Goal: Task Accomplishment & Management: Complete application form

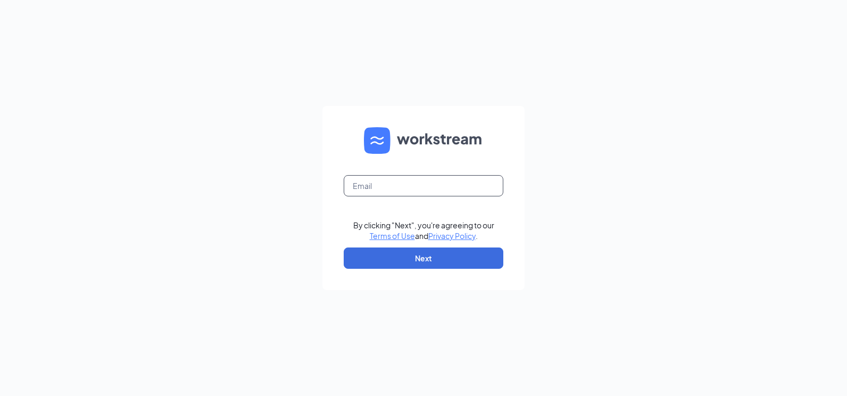
click at [390, 187] on input "text" at bounding box center [424, 185] width 160 height 21
type input "[EMAIL_ADDRESS][DOMAIN_NAME]"
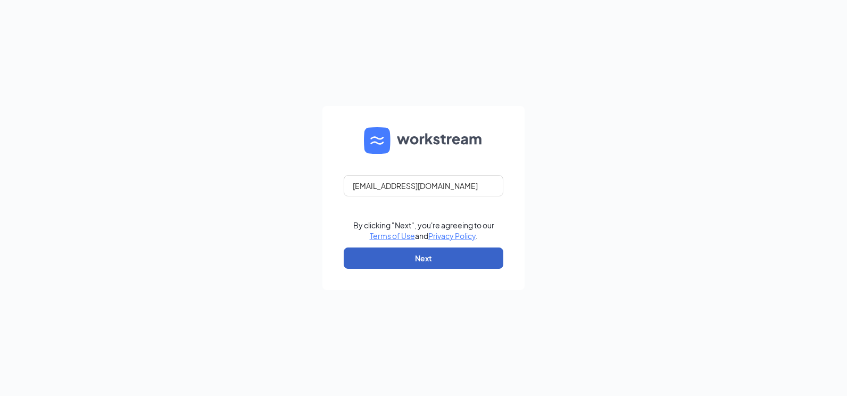
click at [420, 258] on button "Next" at bounding box center [424, 257] width 160 height 21
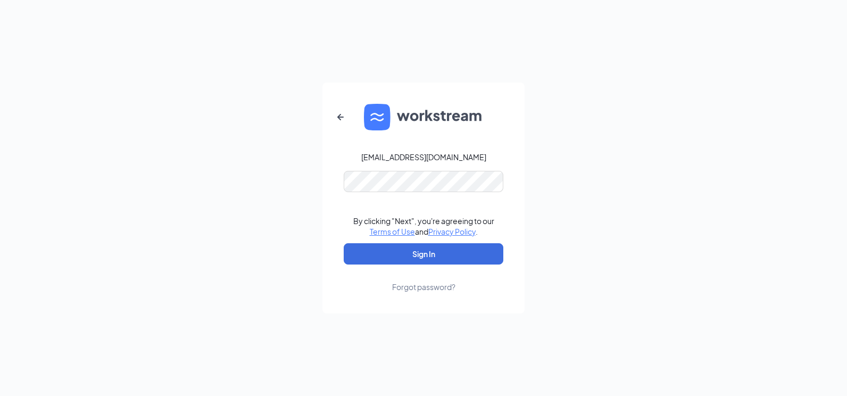
click at [408, 285] on div "Forgot password?" at bounding box center [423, 286] width 63 height 11
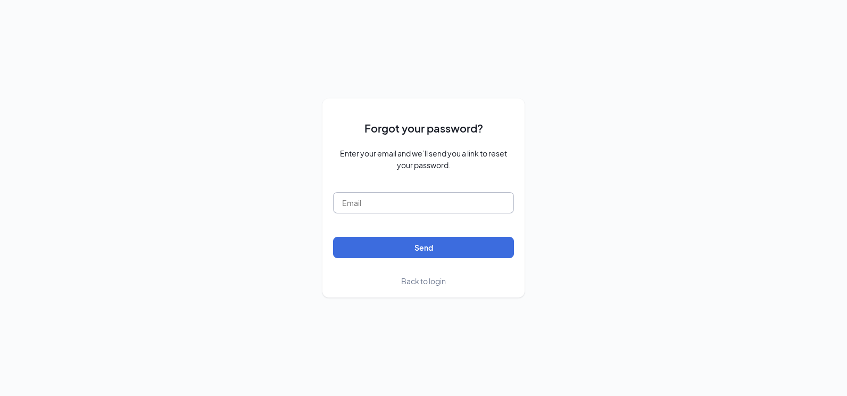
click at [386, 202] on input "text" at bounding box center [423, 202] width 181 height 21
type input "rest0695@goldencorral.net"
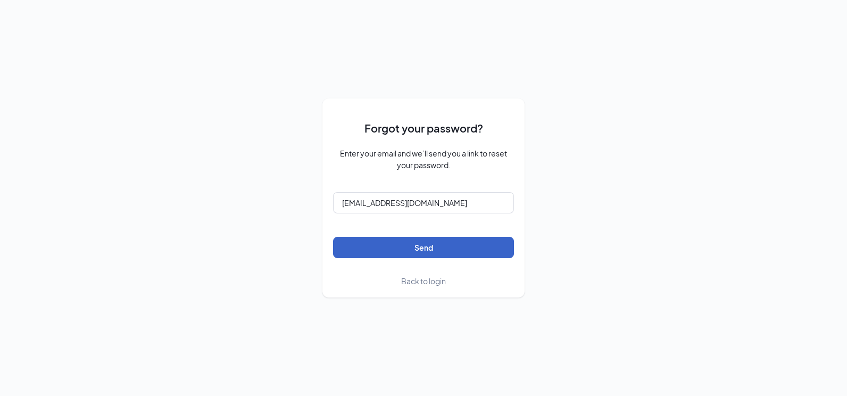
click at [420, 246] on button "Send" at bounding box center [423, 247] width 181 height 21
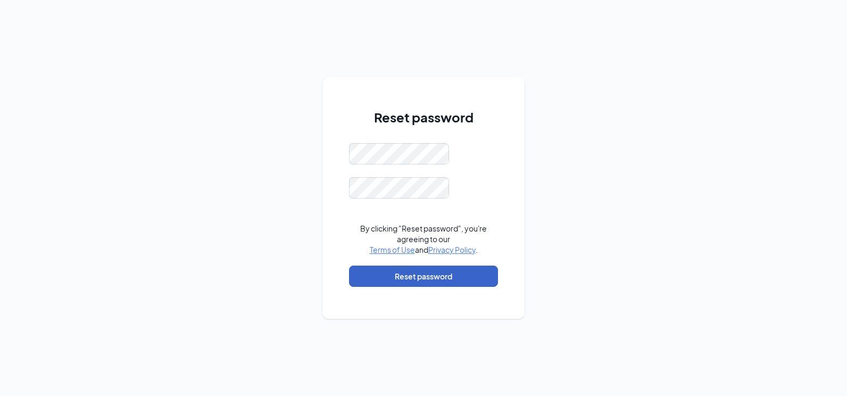
click at [431, 278] on button "Reset password" at bounding box center [423, 275] width 149 height 21
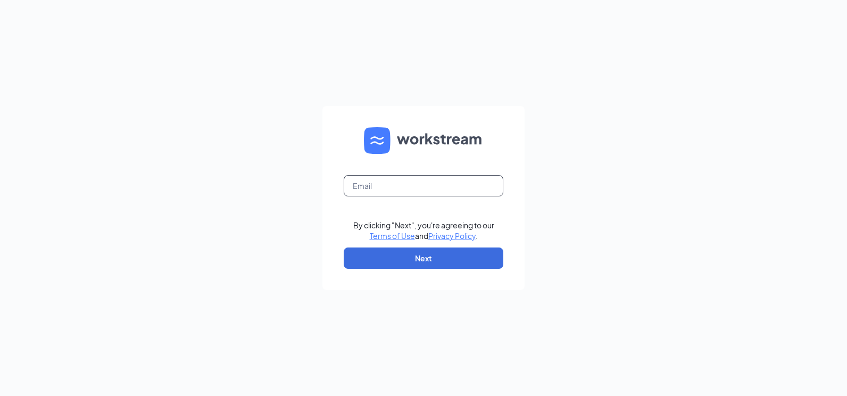
click at [396, 185] on input "text" at bounding box center [424, 185] width 160 height 21
type input "[EMAIL_ADDRESS][DOMAIN_NAME]"
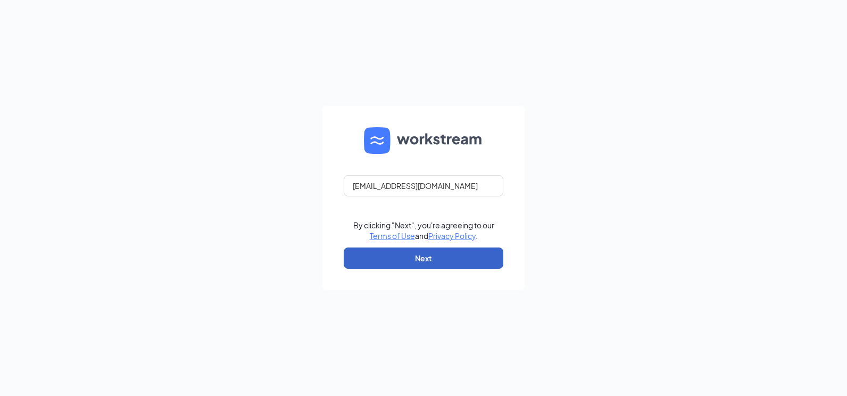
click at [408, 262] on button "Next" at bounding box center [424, 257] width 160 height 21
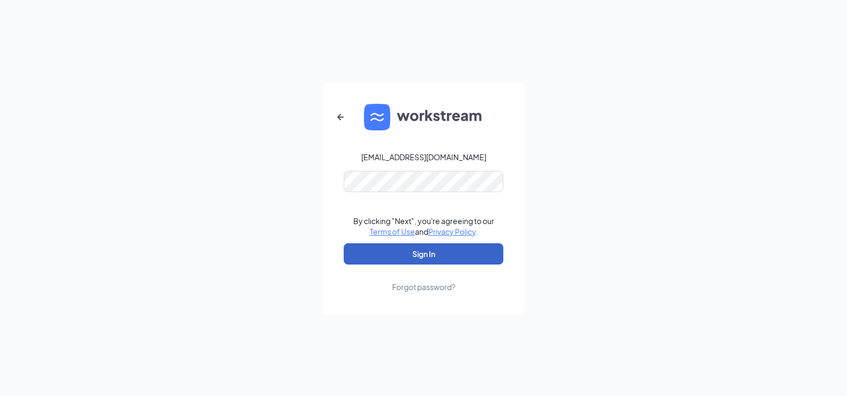
click at [416, 262] on button "Sign In" at bounding box center [424, 253] width 160 height 21
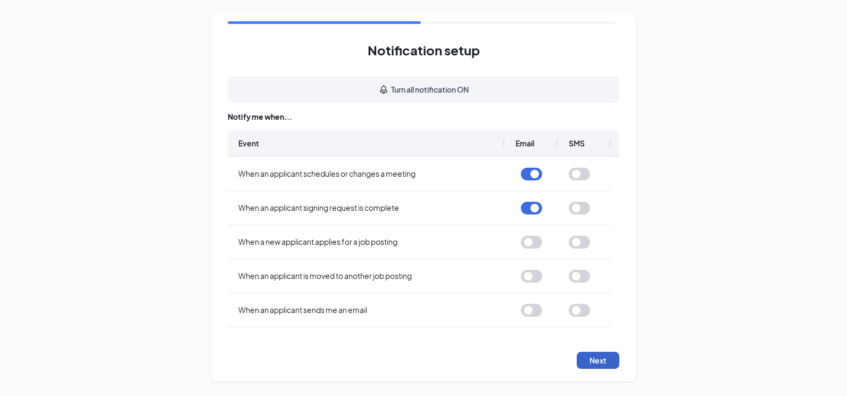
click at [589, 363] on button "Next" at bounding box center [598, 360] width 43 height 17
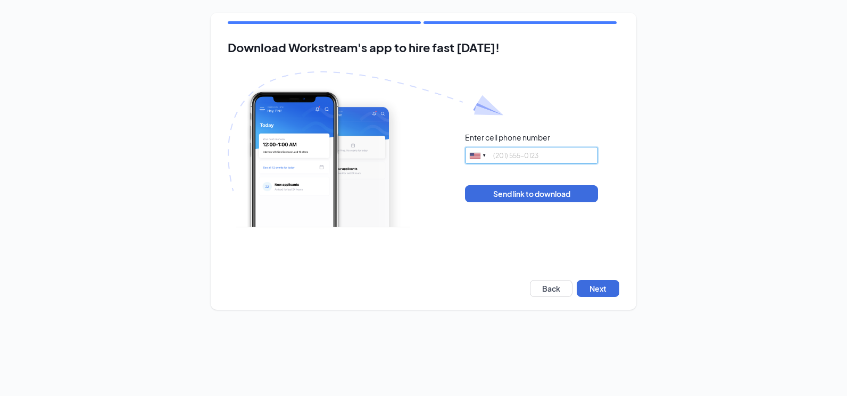
click at [532, 160] on input "tel" at bounding box center [531, 155] width 133 height 17
type input "4692330306"
click at [597, 289] on button "Next" at bounding box center [598, 288] width 43 height 17
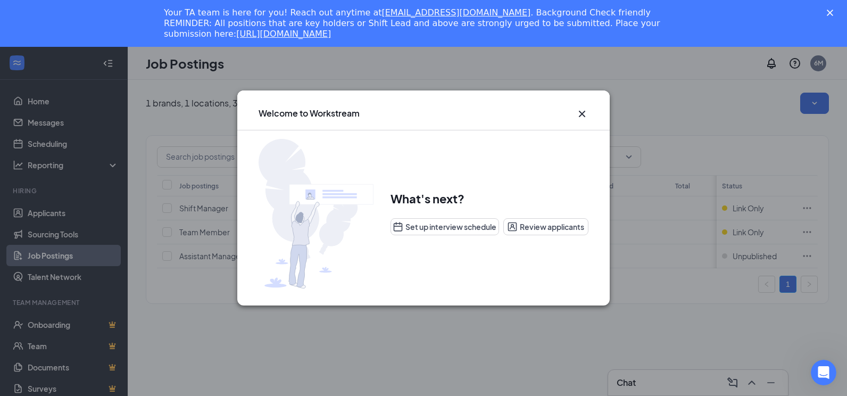
click at [585, 112] on icon "Cross" at bounding box center [581, 113] width 13 height 13
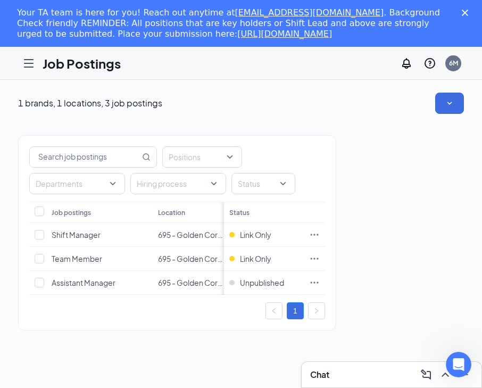
click at [468, 15] on polygon "Close" at bounding box center [465, 13] width 6 height 6
